Goal: Information Seeking & Learning: Learn about a topic

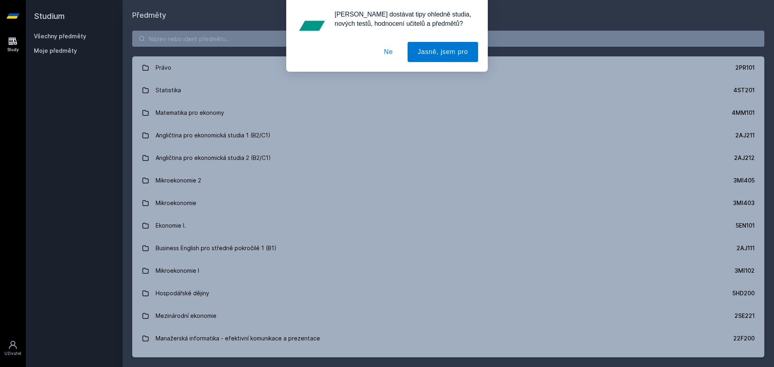
click at [387, 53] on button "Ne" at bounding box center [388, 52] width 29 height 20
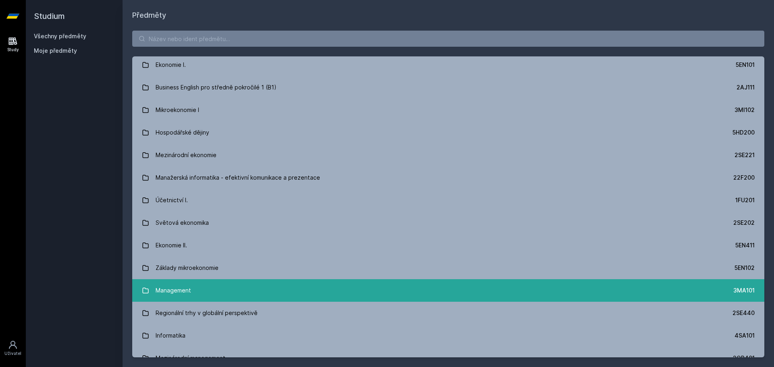
scroll to position [161, 0]
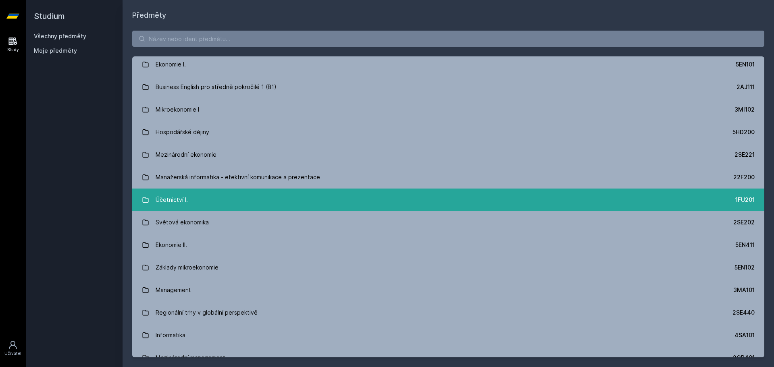
click at [172, 199] on div "Účetnictví I." at bounding box center [172, 200] width 32 height 16
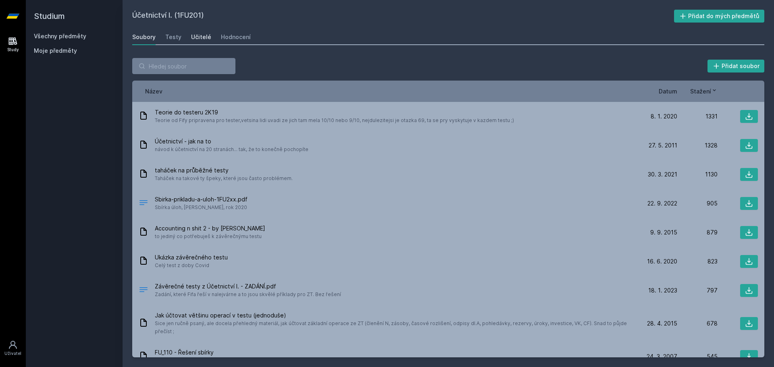
click at [206, 33] on div "Učitelé" at bounding box center [201, 37] width 20 height 8
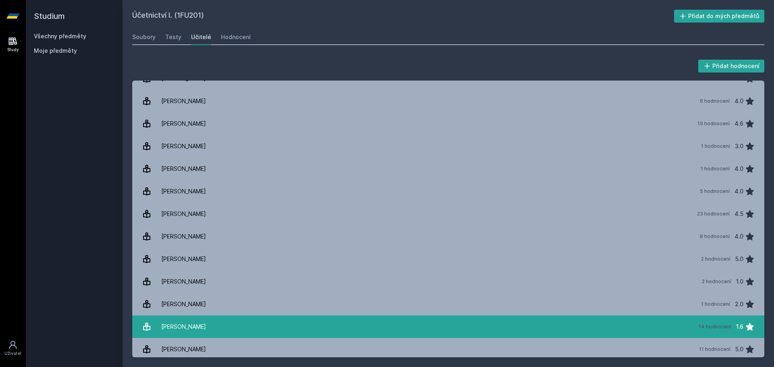
scroll to position [1371, 0]
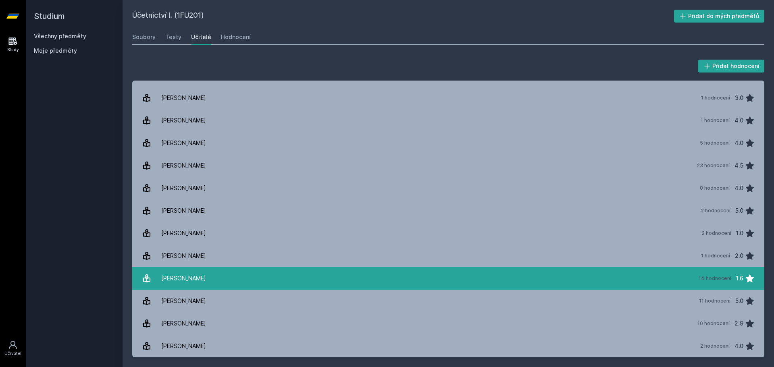
click at [221, 274] on link "[PERSON_NAME] 14 hodnocení 1.6" at bounding box center [448, 278] width 632 height 23
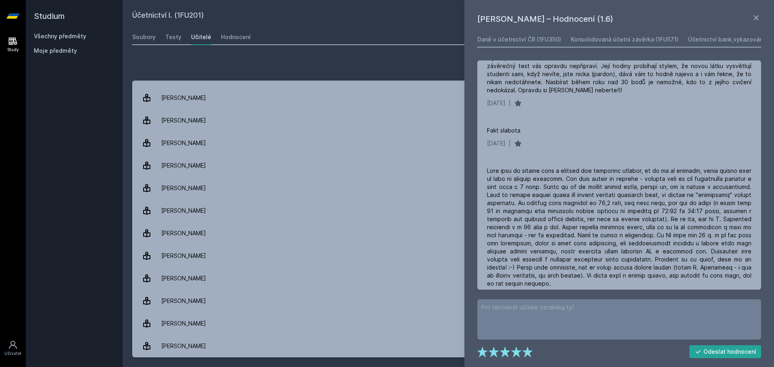
scroll to position [161, 0]
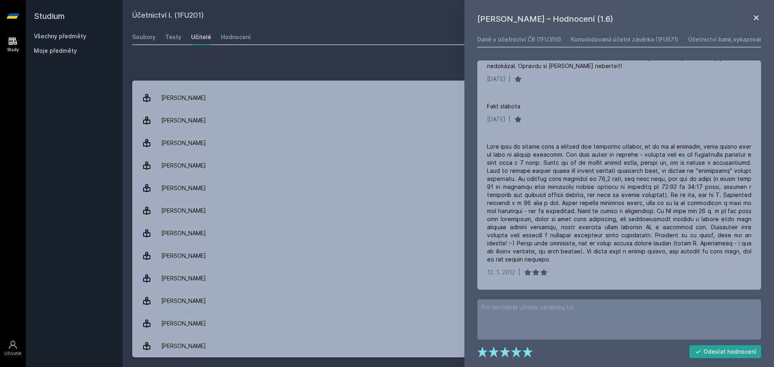
click at [758, 16] on icon at bounding box center [756, 18] width 10 height 10
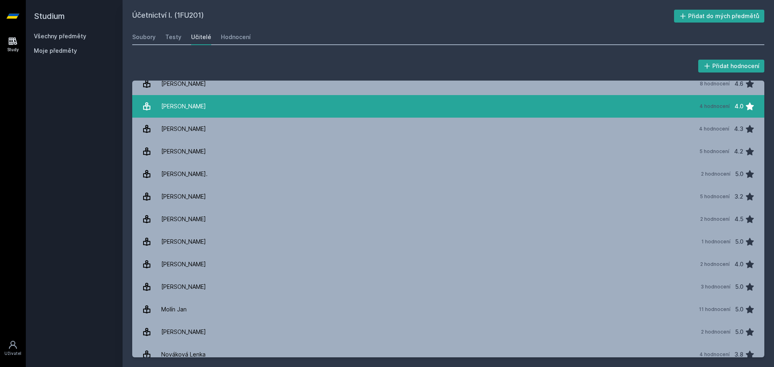
scroll to position [484, 0]
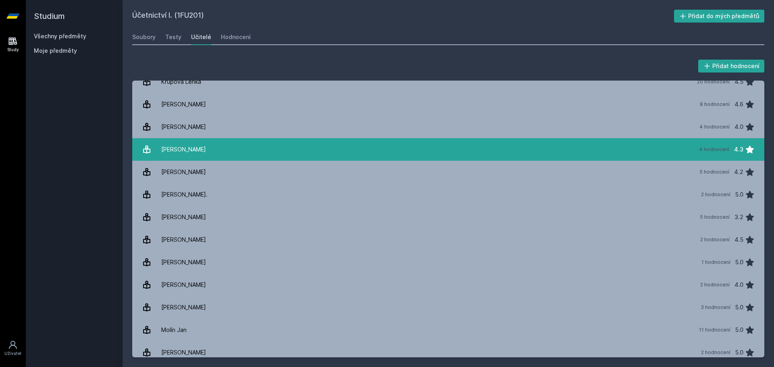
click at [171, 148] on div "[PERSON_NAME]" at bounding box center [183, 149] width 45 height 16
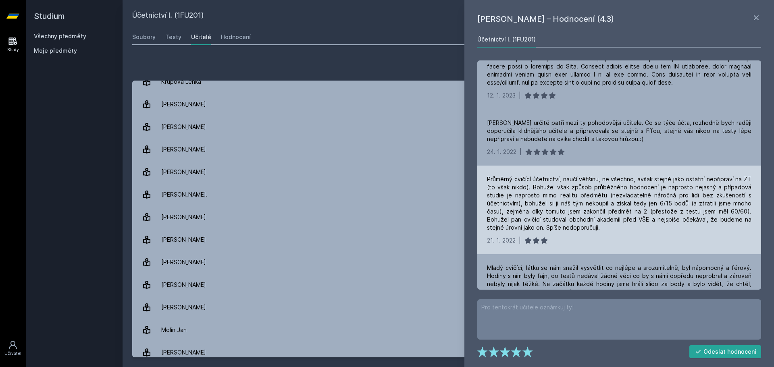
scroll to position [81, 0]
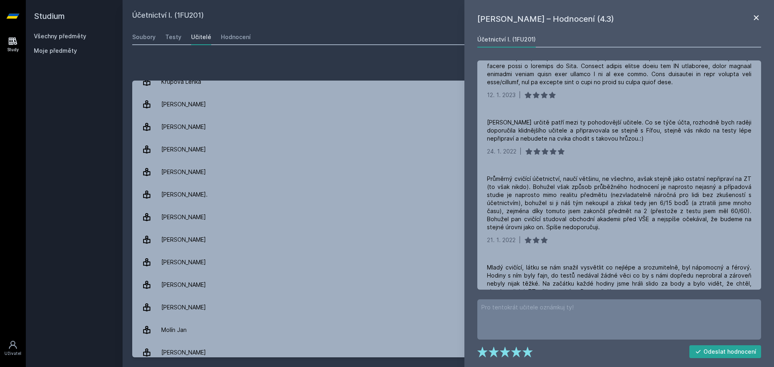
click at [759, 17] on icon at bounding box center [756, 18] width 10 height 10
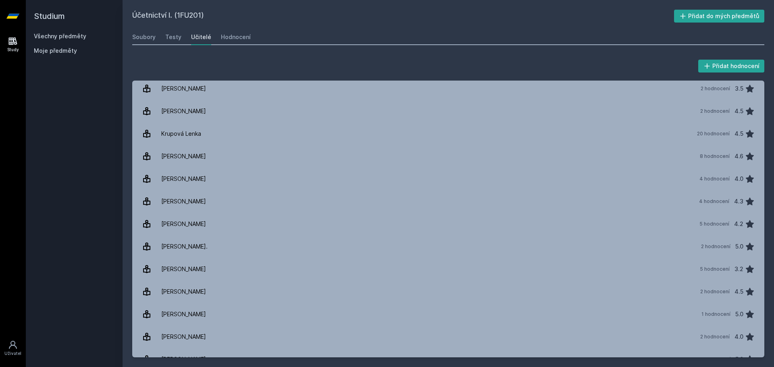
scroll to position [323, 0]
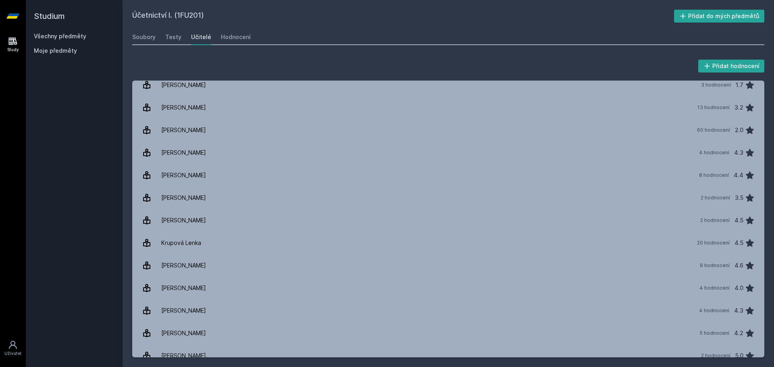
click at [51, 16] on h2 "Studium" at bounding box center [74, 16] width 81 height 32
click at [16, 41] on icon at bounding box center [13, 41] width 8 height 8
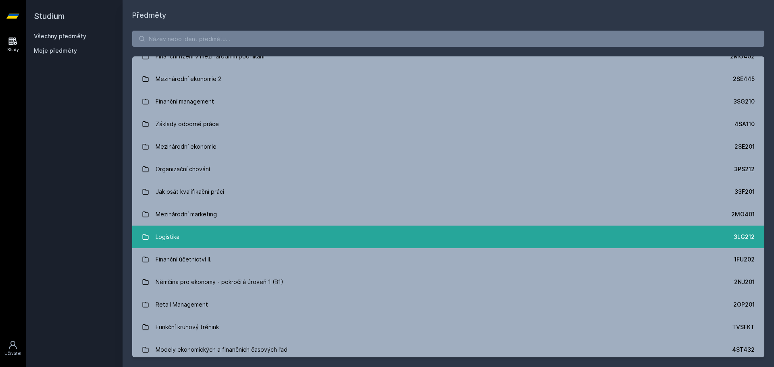
scroll to position [1336, 0]
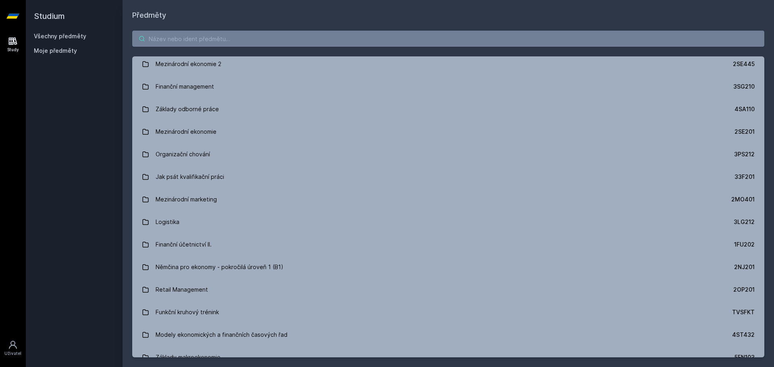
click at [171, 40] on input "search" at bounding box center [448, 39] width 632 height 16
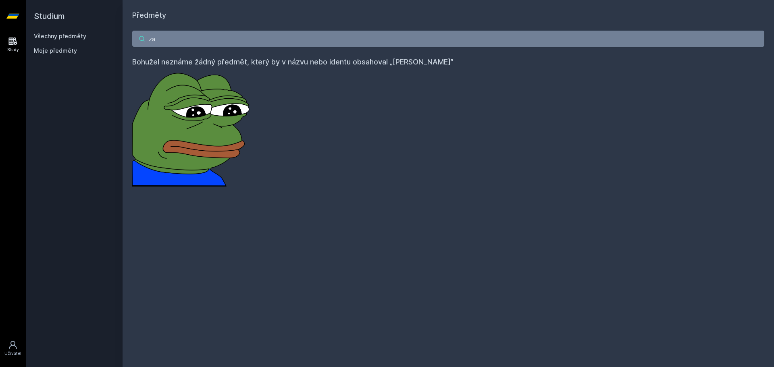
type input "z"
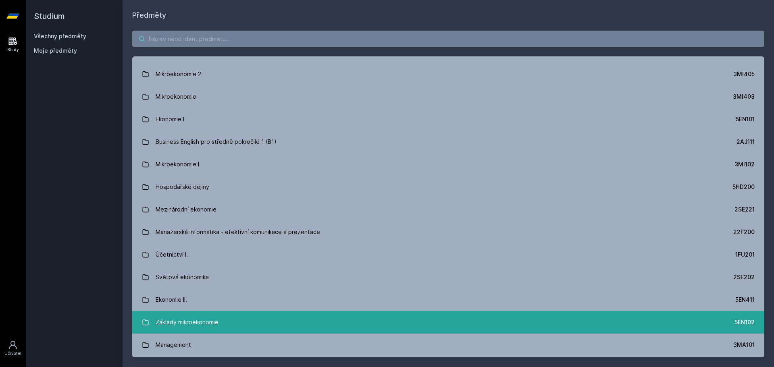
scroll to position [121, 0]
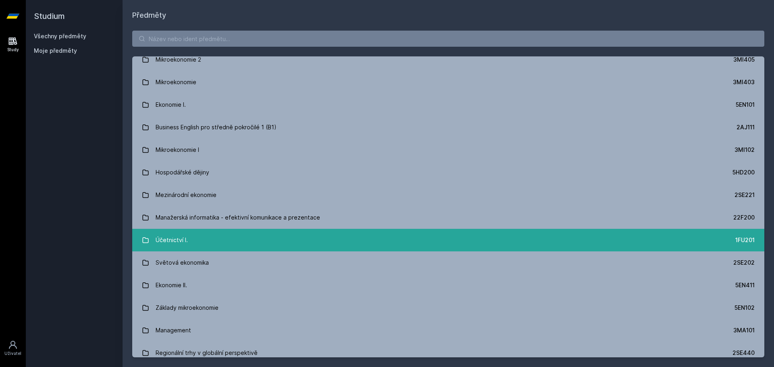
click at [175, 246] on div "Účetnictví I." at bounding box center [172, 240] width 32 height 16
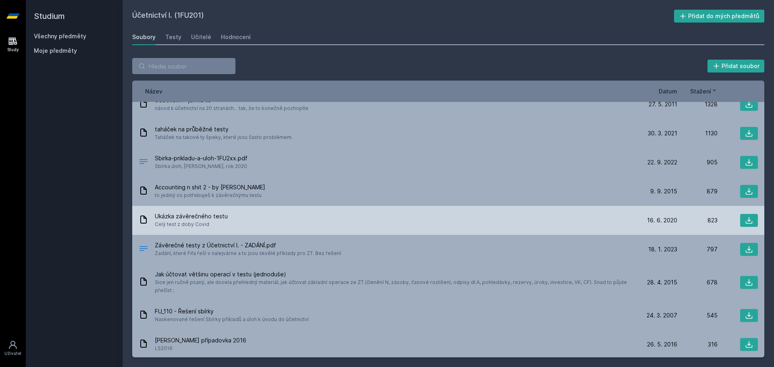
scroll to position [40, 0]
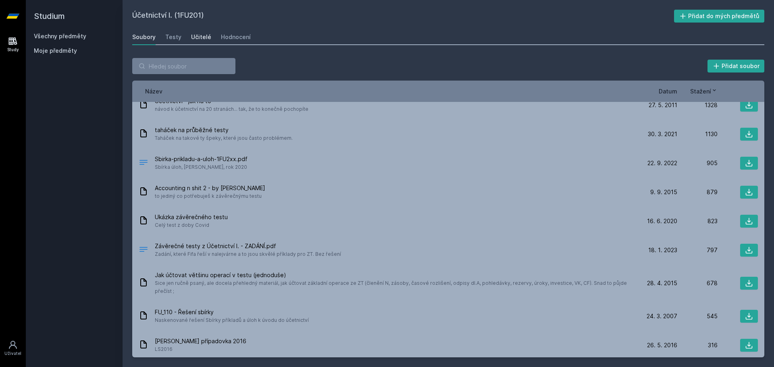
click at [198, 38] on div "Učitelé" at bounding box center [201, 37] width 20 height 8
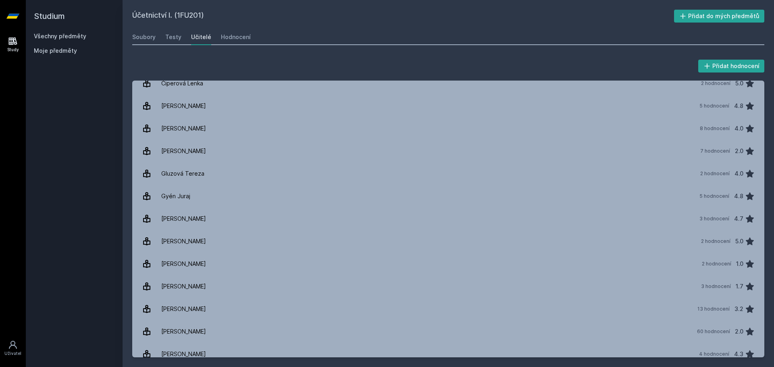
scroll to position [0, 0]
